Goal: Transaction & Acquisition: Purchase product/service

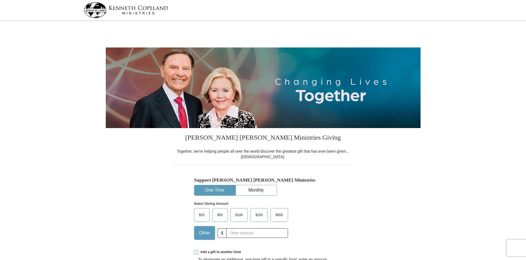
select select "OH"
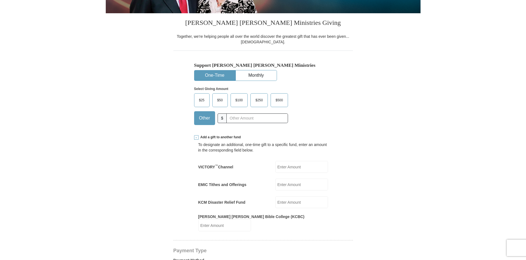
scroll to position [115, 0]
type input "0"
click at [313, 121] on div "Select Giving Amount Amount must be a valid number The total gift cannot be les…" at bounding box center [263, 105] width 138 height 48
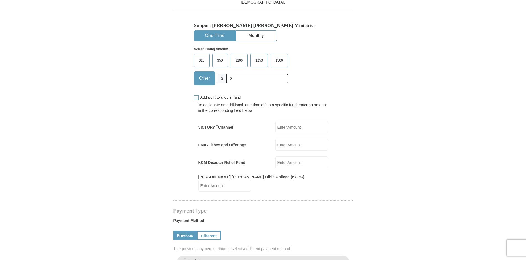
click at [285, 144] on input "EMIC Tithes and Offerings" at bounding box center [301, 145] width 53 height 12
type input "604"
click at [365, 137] on form "[PERSON_NAME] [PERSON_NAME] Ministries Giving Together, we're helping people al…" at bounding box center [263, 215] width 315 height 695
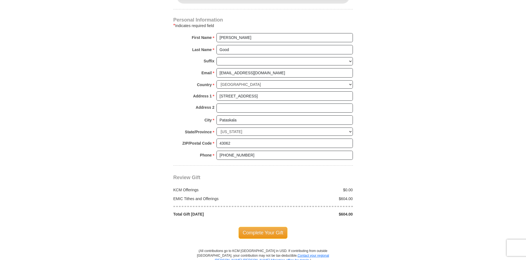
scroll to position [534, 0]
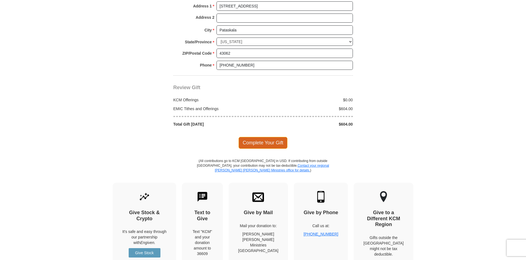
click at [270, 137] on span "Complete Your Gift" at bounding box center [262, 143] width 49 height 12
